Goal: Task Accomplishment & Management: Manage account settings

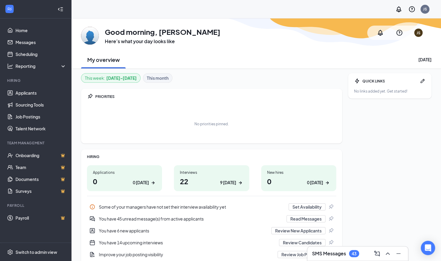
click at [301, 44] on div "GM Good morning, Jesse Scahnilec Here’s what your day looks like JS" at bounding box center [256, 33] width 351 height 24
click at [358, 123] on div "QUICK LINKS No links added yet. Get started!" at bounding box center [389, 175] width 83 height 204
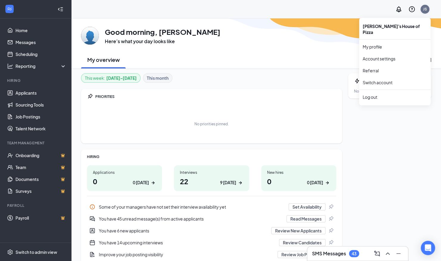
click at [429, 9] on div "JS" at bounding box center [425, 9] width 9 height 9
click at [372, 80] on link "Switch account" at bounding box center [378, 82] width 30 height 5
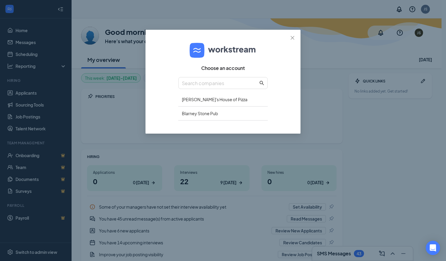
click at [209, 120] on div "Choose an account Duane's House of Pizza Blarney Stone Pub" at bounding box center [222, 82] width 89 height 90
click at [213, 114] on div "Blarney Stone Pub" at bounding box center [222, 114] width 89 height 14
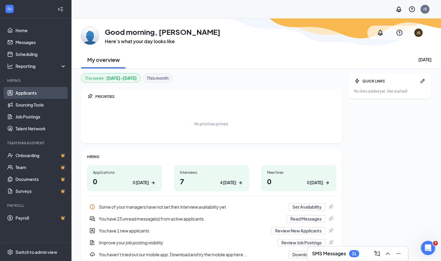
click at [33, 89] on link "Applicants" at bounding box center [40, 93] width 51 height 12
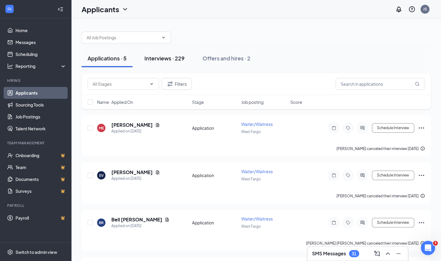
click at [167, 61] on div "Interviews · 229" at bounding box center [165, 58] width 40 height 7
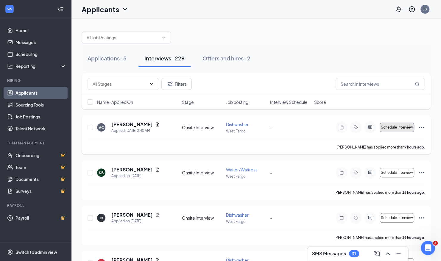
click at [388, 124] on button "Schedule interview" at bounding box center [397, 128] width 35 height 10
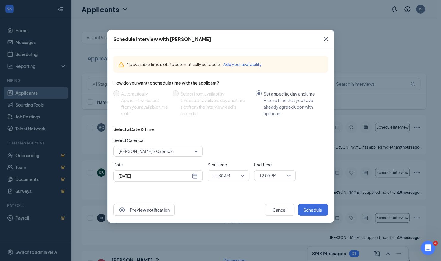
click at [235, 174] on span "11:30 AM" at bounding box center [226, 175] width 26 height 9
click at [228, 142] on span "02:00 PM" at bounding box center [222, 140] width 18 height 7
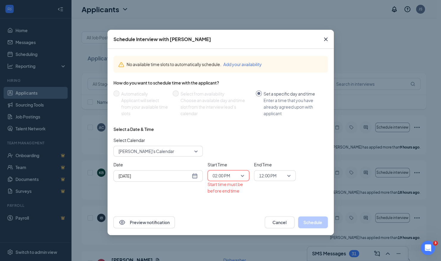
click at [268, 175] on span "12:00 PM" at bounding box center [268, 175] width 18 height 9
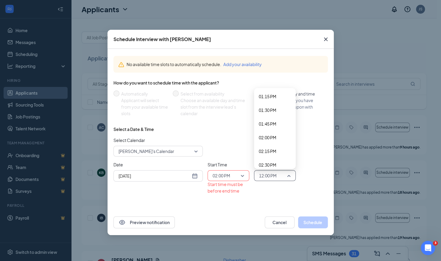
scroll to position [728, 0]
click at [269, 149] on span "02:15 PM" at bounding box center [268, 151] width 18 height 7
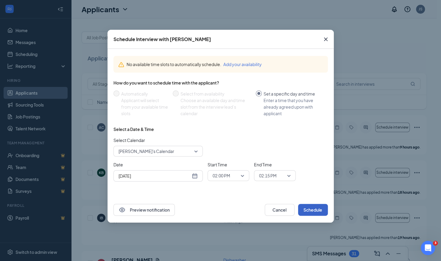
click at [310, 212] on button "Schedule" at bounding box center [313, 210] width 30 height 12
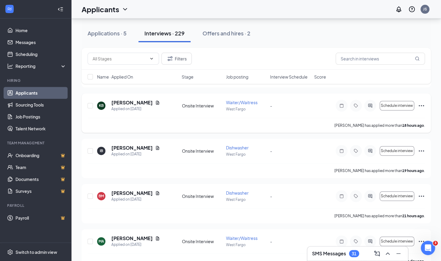
scroll to position [68, 0]
click at [392, 103] on span "Schedule interview" at bounding box center [397, 105] width 32 height 4
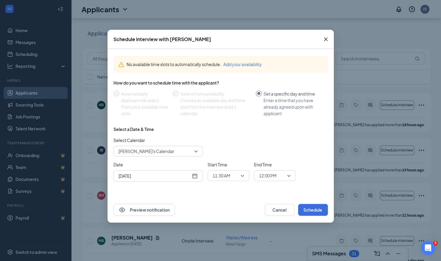
click at [244, 172] on span "11:30 AM" at bounding box center [229, 175] width 32 height 9
click at [226, 143] on div "02:15 PM" at bounding box center [229, 140] width 42 height 14
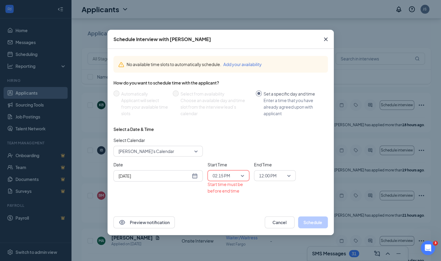
click at [269, 174] on span "12:00 PM" at bounding box center [268, 175] width 18 height 9
click at [275, 113] on div "02:30 PM" at bounding box center [275, 117] width 42 height 14
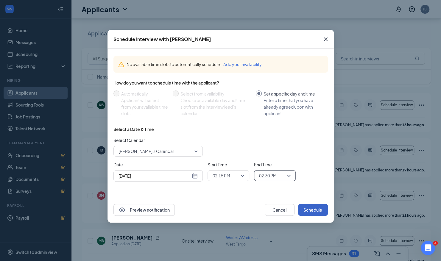
click at [312, 211] on button "Schedule" at bounding box center [313, 210] width 30 height 12
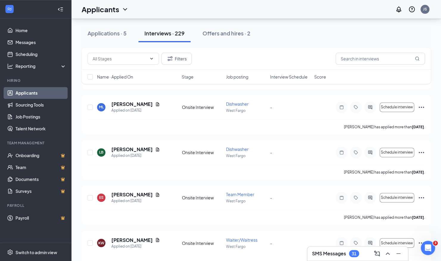
scroll to position [424, 0]
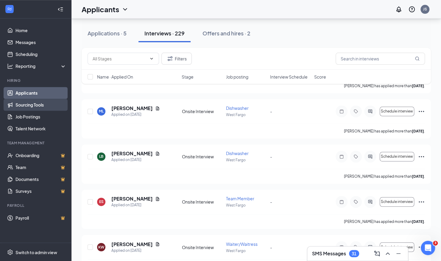
click at [29, 101] on link "Sourcing Tools" at bounding box center [40, 105] width 51 height 12
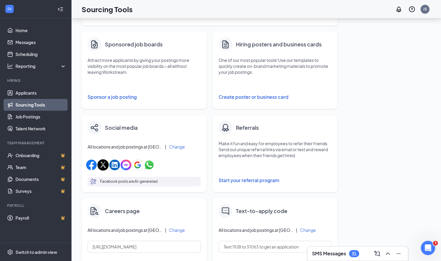
scroll to position [89, 0]
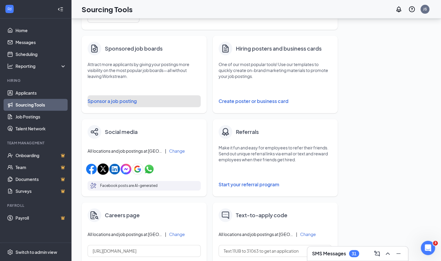
click at [110, 98] on button "Sponsor a job posting" at bounding box center [144, 101] width 113 height 12
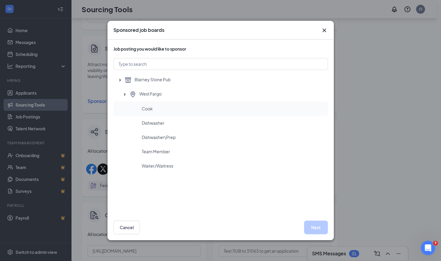
click at [144, 109] on span "Cook" at bounding box center [147, 109] width 11 height 6
click at [313, 228] on button "Next" at bounding box center [316, 228] width 24 height 14
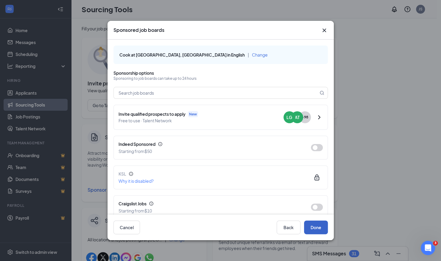
click at [311, 226] on button "Done" at bounding box center [316, 228] width 24 height 14
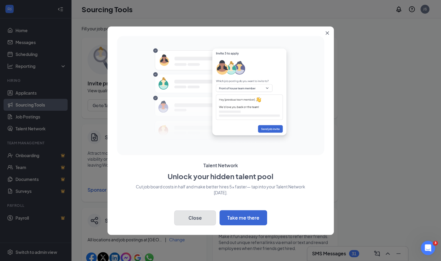
click at [203, 218] on button "Close" at bounding box center [195, 218] width 42 height 15
